Goal: Book appointment/travel/reservation

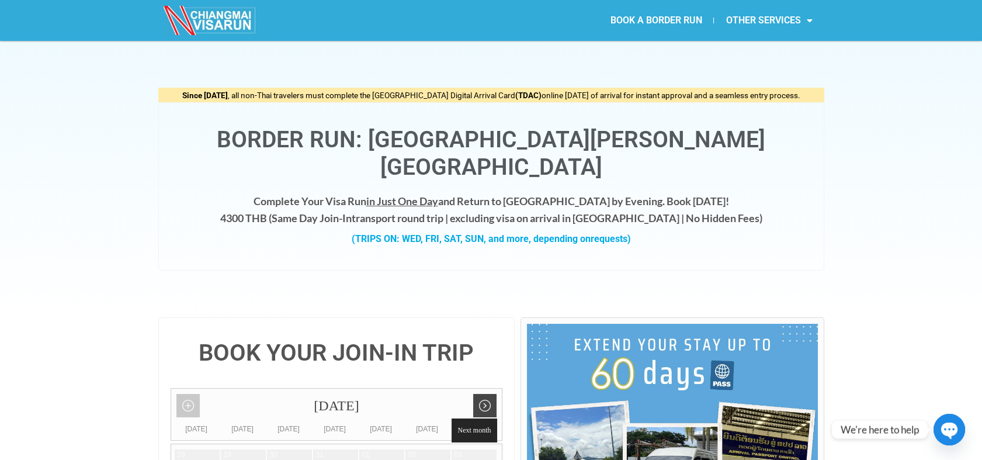
click at [481, 394] on link "Next month" at bounding box center [484, 405] width 23 height 23
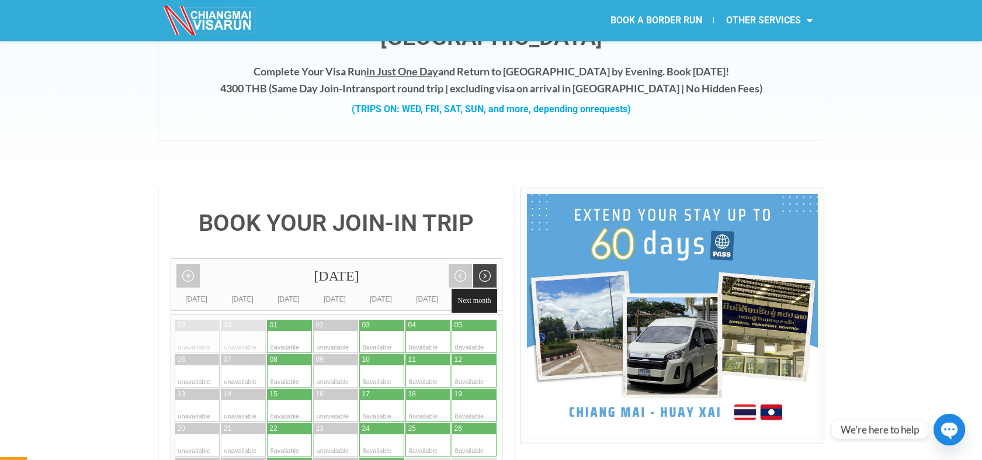
scroll to position [194, 0]
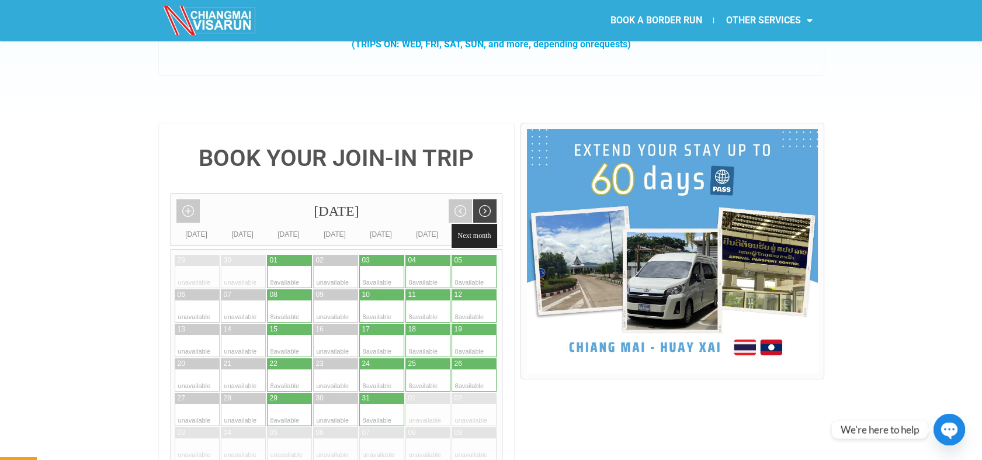
click at [485, 199] on link "Next month" at bounding box center [484, 210] width 23 height 23
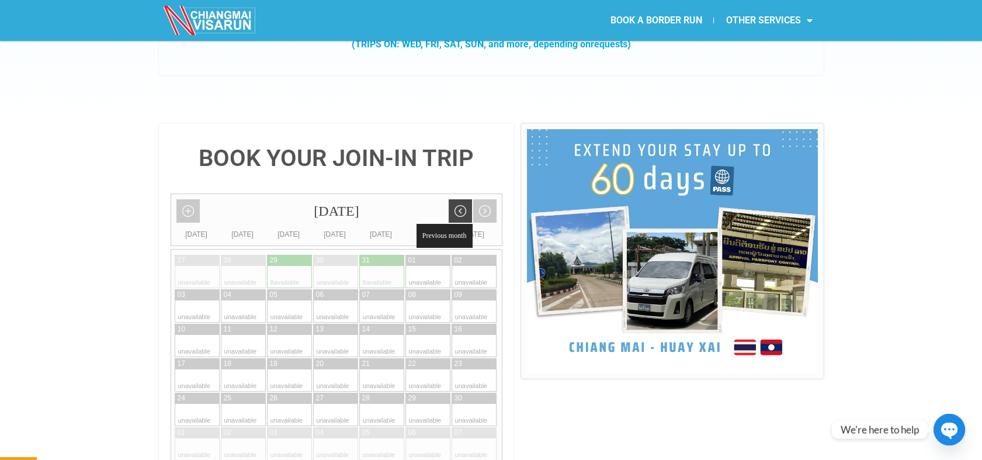
click at [468, 199] on link "Previous month" at bounding box center [460, 210] width 23 height 23
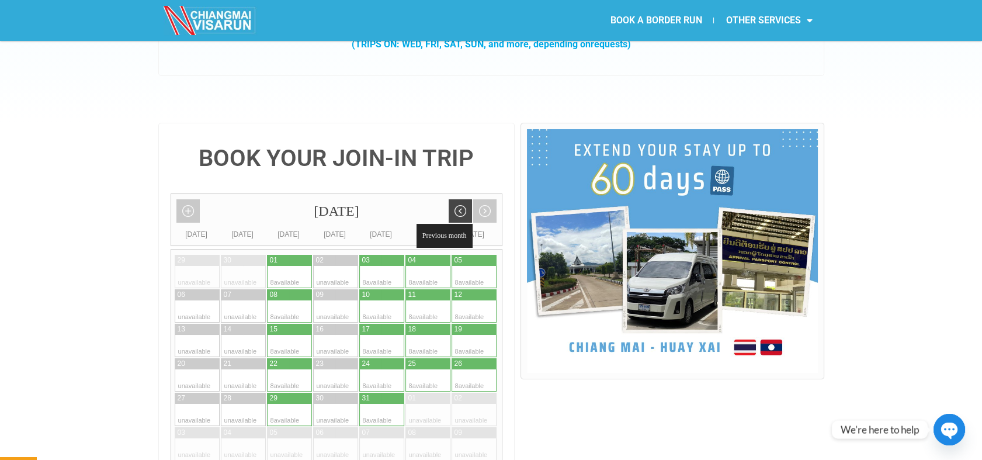
click at [468, 199] on link "Previous month" at bounding box center [460, 210] width 23 height 23
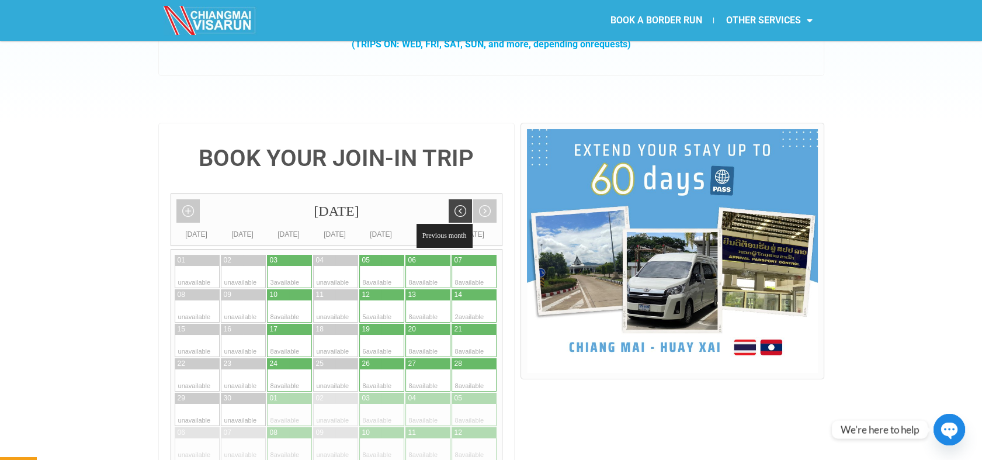
click at [468, 199] on link "Previous month" at bounding box center [460, 210] width 23 height 23
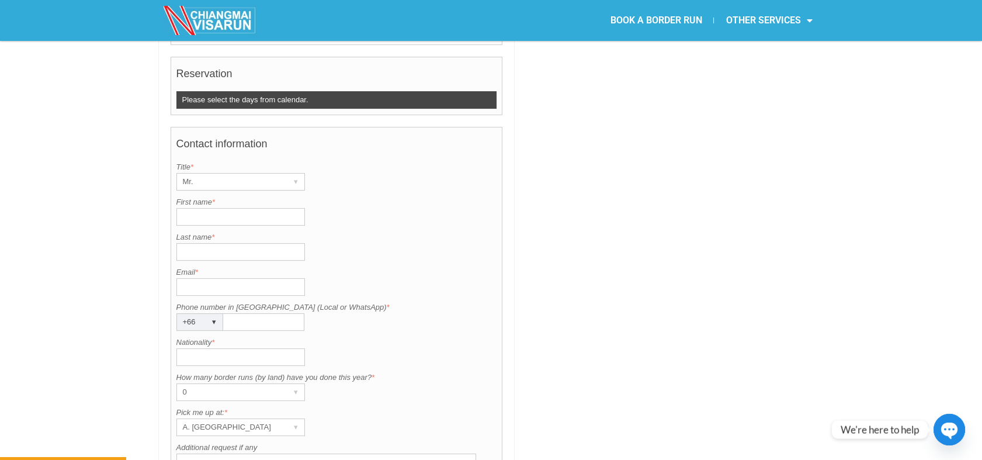
scroll to position [779, 0]
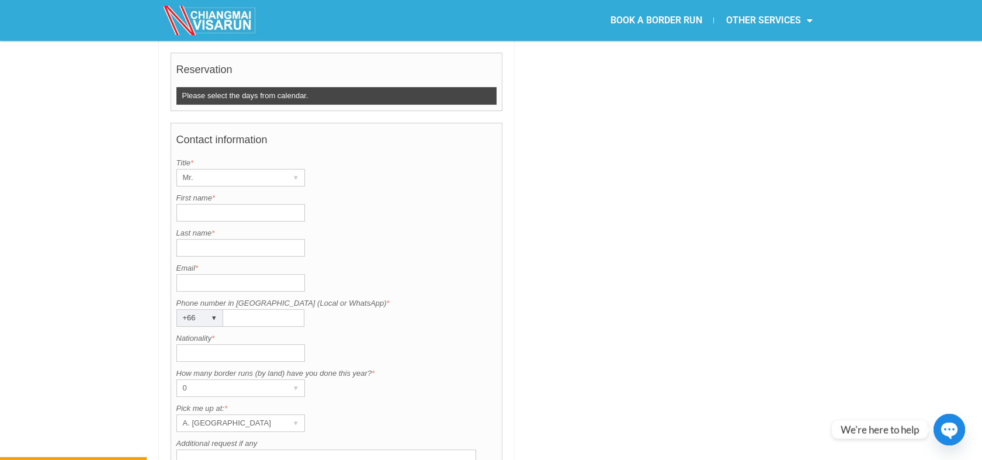
drag, startPoint x: 205, startPoint y: 236, endPoint x: 173, endPoint y: 237, distance: 32.1
click at [173, 237] on div "Contact information Title is required. Title * Mr. ▾ Mr. Mrs. Ms. First name is…" at bounding box center [337, 327] width 332 height 408
copy label "Email *"
drag, startPoint x: 337, startPoint y: 266, endPoint x: 164, endPoint y: 275, distance: 173.7
click at [164, 275] on div "BOOK YOUR JOIN-IN TRIP [DATE] Add month view Remove month view Next month Previ…" at bounding box center [336, 91] width 357 height 1104
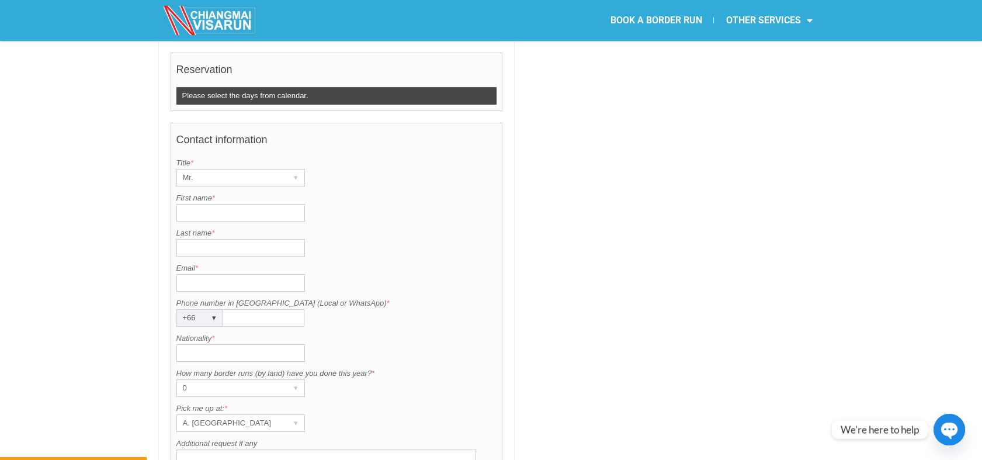
copy form "N. of Seats 1 ▾ 1 Promo Code Enter coupon code Reservation Please select the da…"
drag, startPoint x: 164, startPoint y: 275, endPoint x: 120, endPoint y: 272, distance: 43.9
click at [120, 272] on div "BOOK YOUR JOIN-IN TRIP [DATE] Add month view Remove month view Next month Previ…" at bounding box center [491, 103] width 982 height 1128
click at [332, 297] on label "Phone number in [GEOGRAPHIC_DATA] (Local or WhatsApp) *" at bounding box center [336, 303] width 321 height 12
click at [304, 309] on input "Phone number in [GEOGRAPHIC_DATA] (Local or WhatsApp) *" at bounding box center [263, 318] width 81 height 18
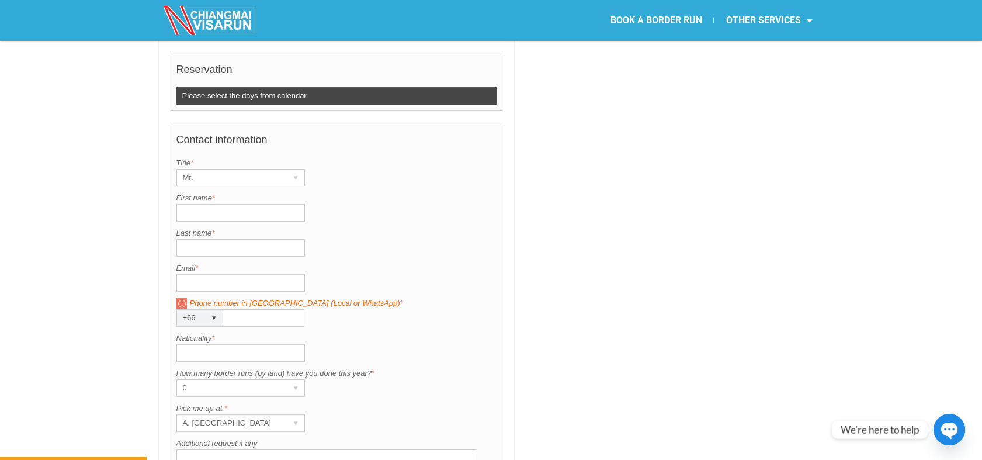
drag, startPoint x: 354, startPoint y: 272, endPoint x: 188, endPoint y: 272, distance: 165.9
click at [187, 297] on label "Phone number in [GEOGRAPHIC_DATA] (Local or WhatsApp) *" at bounding box center [336, 303] width 321 height 12
copy label "Phone number in [GEOGRAPHIC_DATA] (Local or WhatsApp) *"
